Goal: Task Accomplishment & Management: Manage account settings

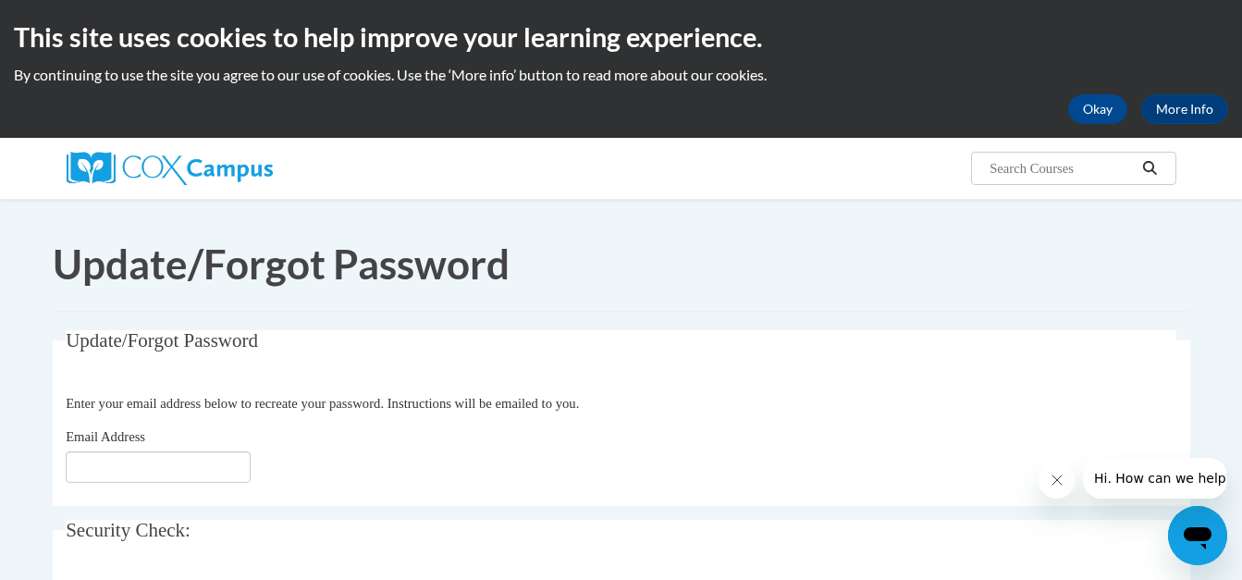
click at [208, 451] on input "Email Address" at bounding box center [158, 466] width 185 height 31
type input "[EMAIL_ADDRESS][DOMAIN_NAME]"
click at [1063, 484] on button "Close message from company" at bounding box center [1056, 479] width 37 height 37
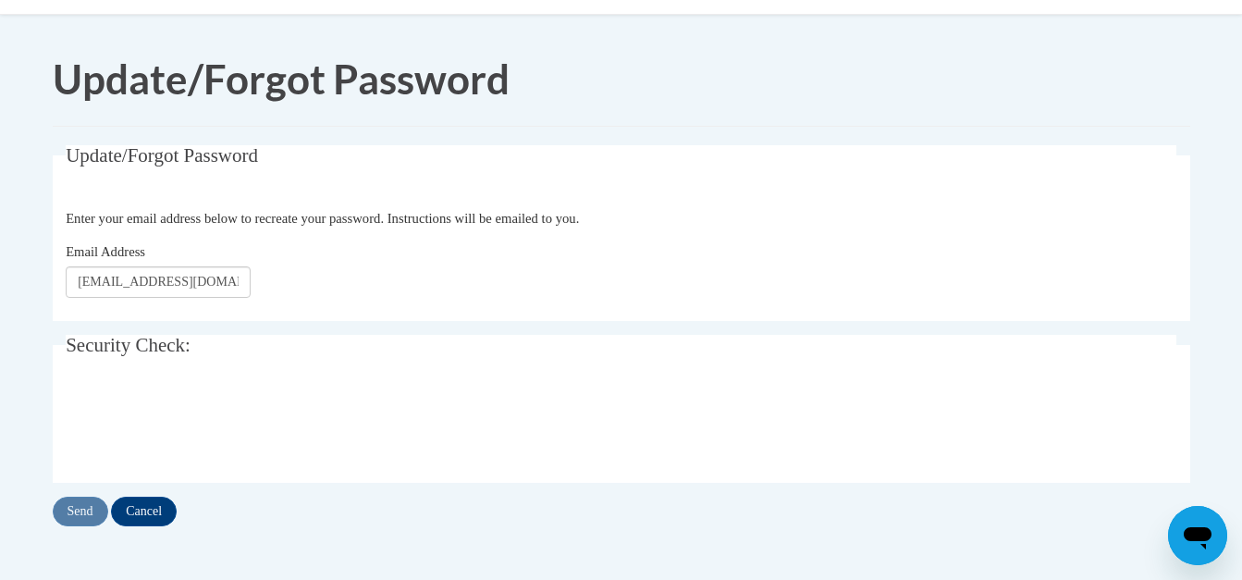
scroll to position [271, 0]
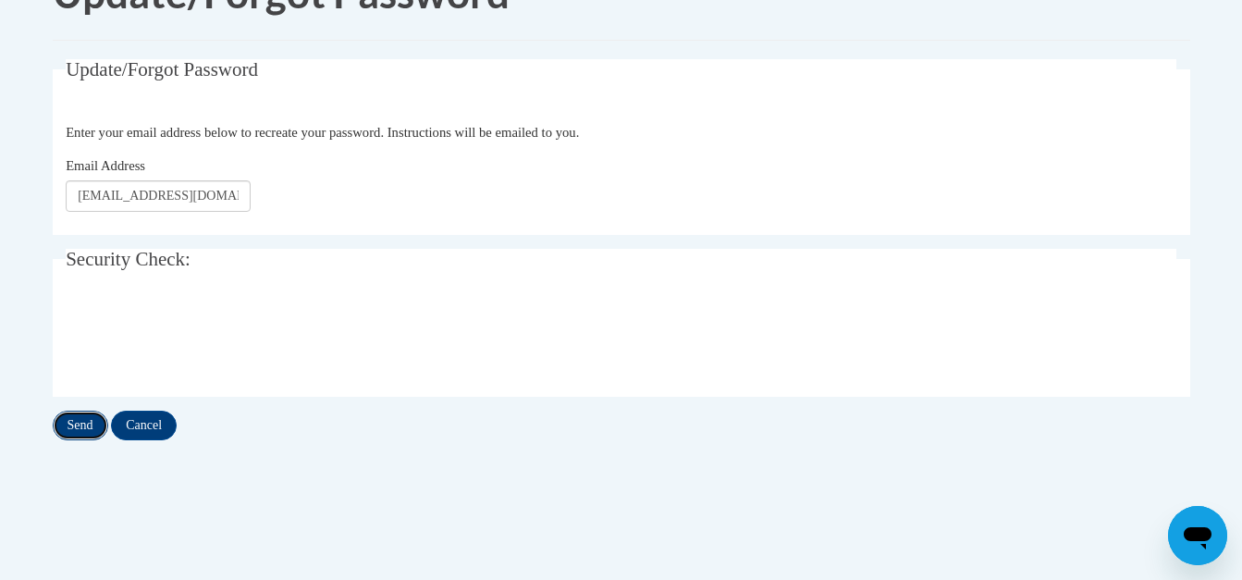
click at [108, 411] on input "Send" at bounding box center [80, 426] width 55 height 30
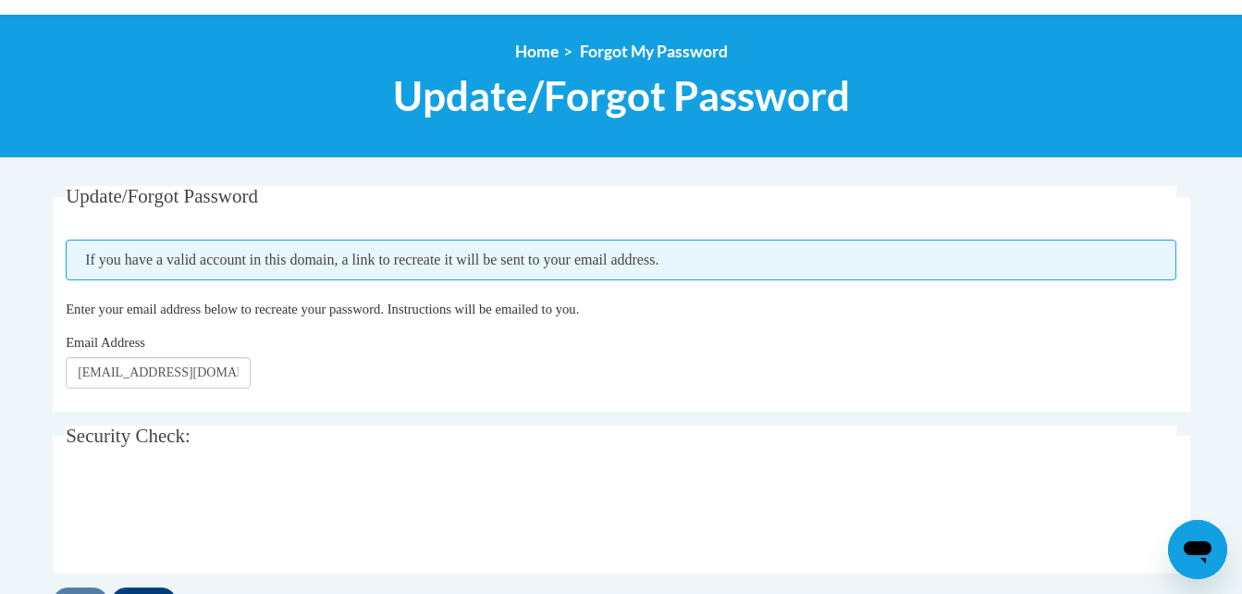
scroll to position [246, 0]
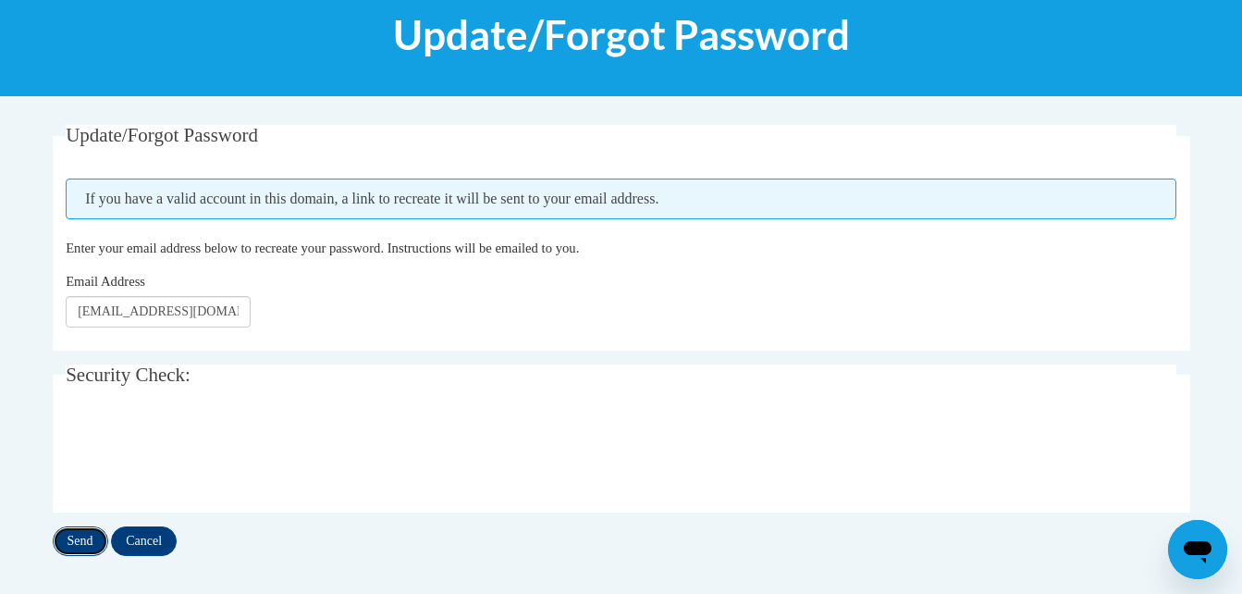
click at [85, 546] on input "Send" at bounding box center [80, 541] width 55 height 30
